Goal: Task Accomplishment & Management: Manage account settings

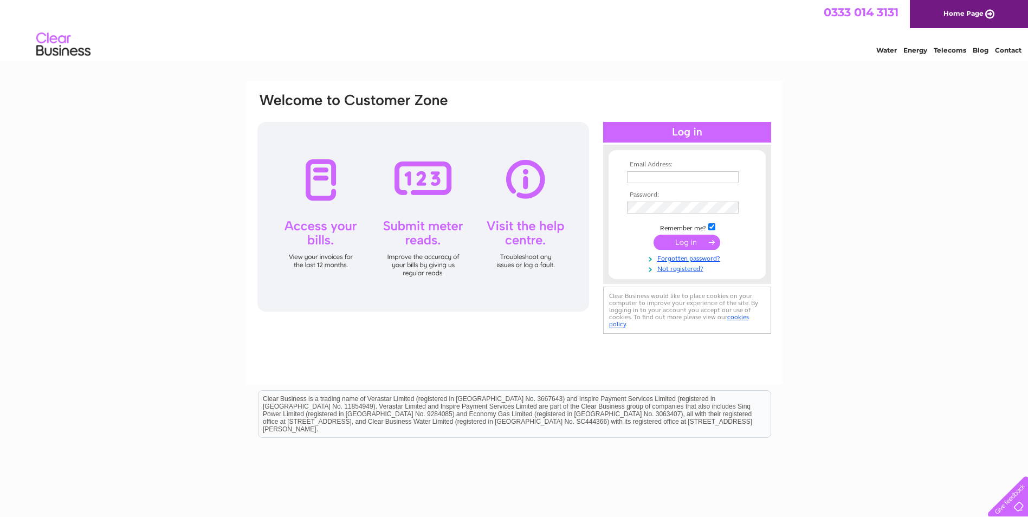
type input "[EMAIL_ADDRESS][DOMAIN_NAME]"
click at [683, 244] on input "submit" at bounding box center [686, 242] width 67 height 15
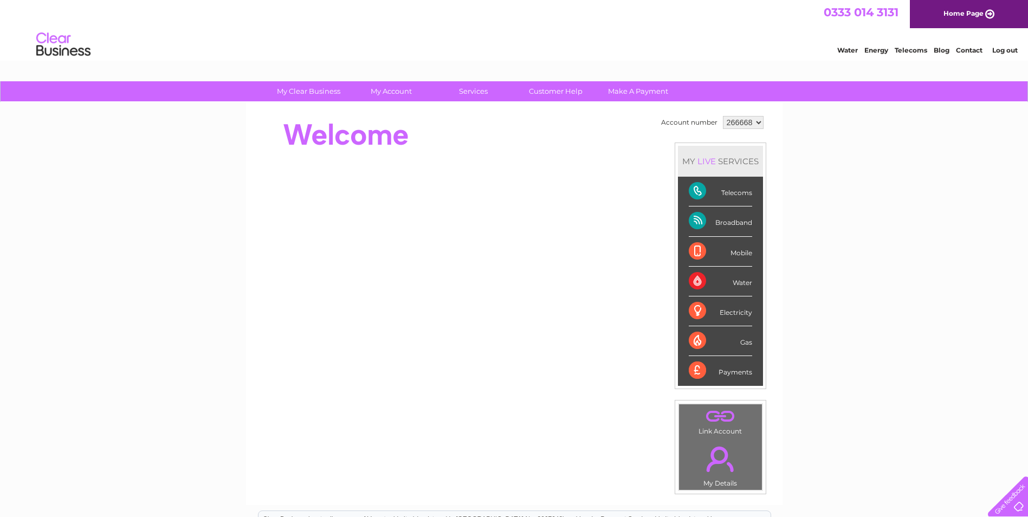
click at [733, 193] on div "Telecoms" at bounding box center [719, 192] width 63 height 30
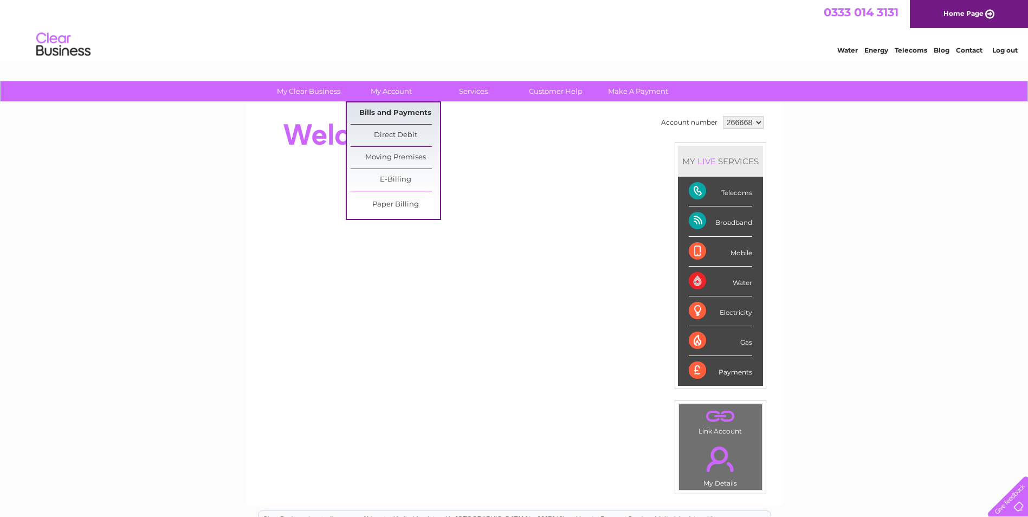
click at [393, 114] on link "Bills and Payments" at bounding box center [394, 113] width 89 height 22
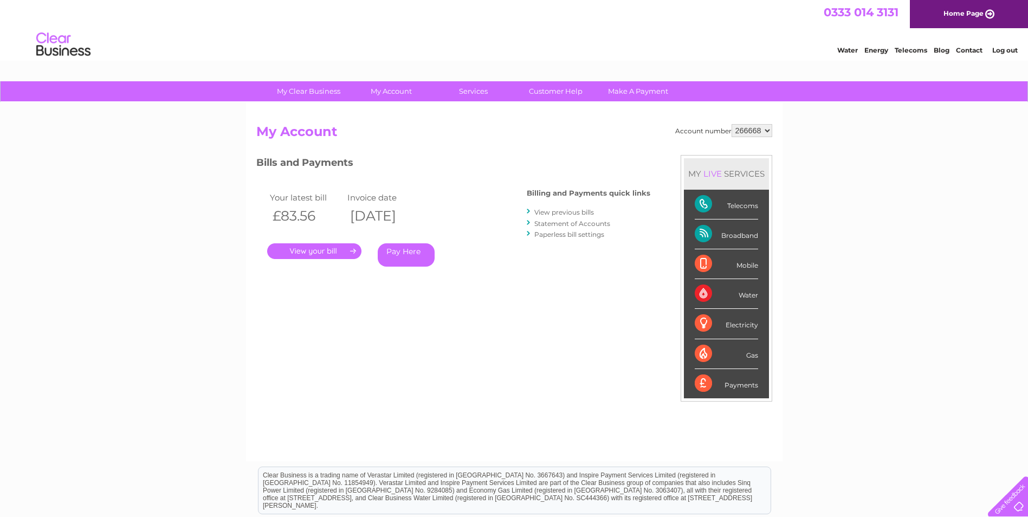
click at [344, 249] on link "." at bounding box center [314, 251] width 94 height 16
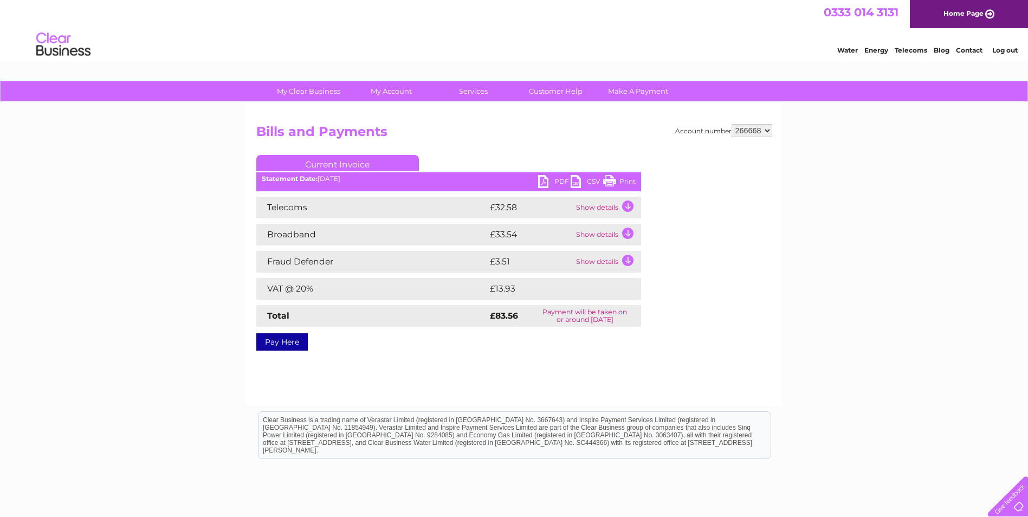
click at [549, 179] on link "PDF" at bounding box center [554, 183] width 33 height 16
click at [1006, 49] on link "Log out" at bounding box center [1004, 50] width 25 height 8
